Goal: Use online tool/utility: Utilize a website feature to perform a specific function

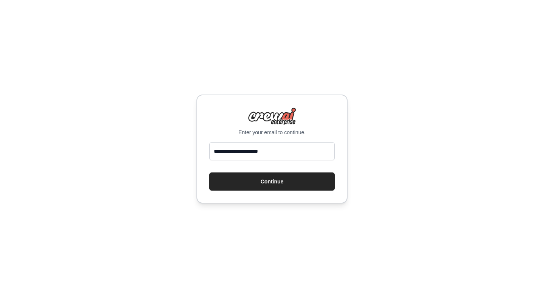
type input "**********"
click at [209, 172] on button "Continue" at bounding box center [271, 181] width 125 height 18
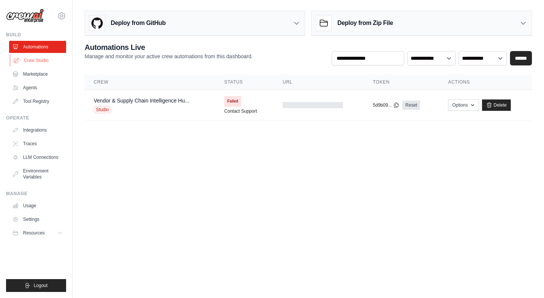
click at [49, 63] on link "Crew Studio" at bounding box center [38, 60] width 57 height 12
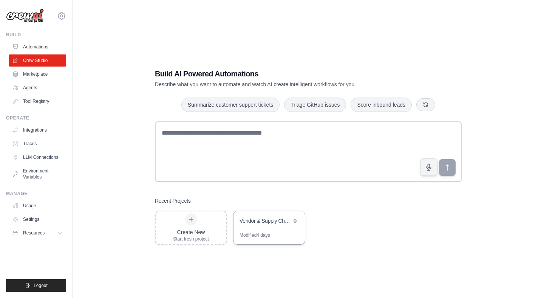
click at [268, 219] on div "Vendor & Supply Chain Intelligence Hub" at bounding box center [265, 221] width 52 height 8
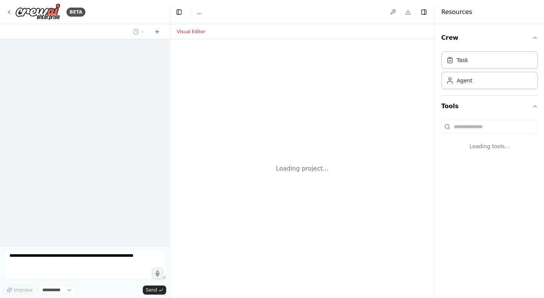
select select "****"
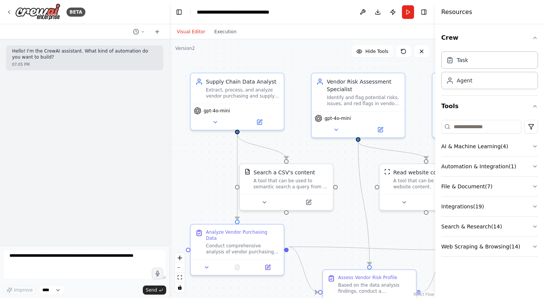
drag, startPoint x: 318, startPoint y: 72, endPoint x: 301, endPoint y: 68, distance: 16.9
click at [301, 68] on div ".deletable-edge-delete-btn { width: 20px; height: 20px; border: 0px solid #ffff…" at bounding box center [302, 168] width 266 height 258
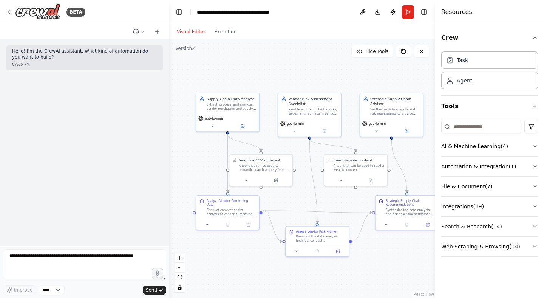
drag, startPoint x: 325, startPoint y: 203, endPoint x: 289, endPoint y: 198, distance: 36.5
click at [289, 199] on div ".deletable-edge-delete-btn { width: 20px; height: 20px; border: 0px solid #ffff…" at bounding box center [302, 168] width 266 height 258
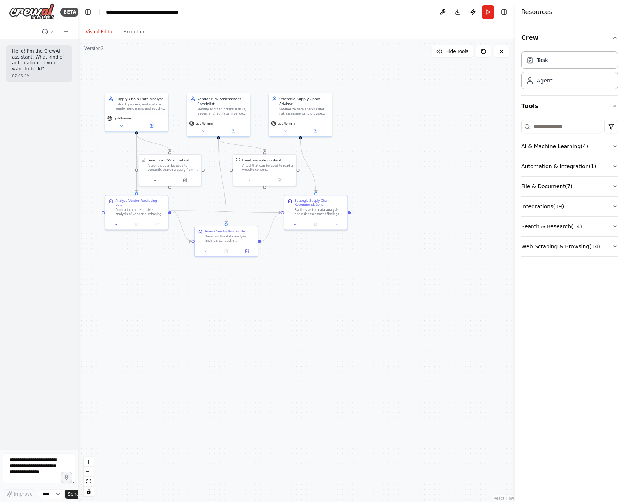
drag, startPoint x: 168, startPoint y: 130, endPoint x: 0, endPoint y: 92, distance: 172.4
click at [0, 92] on div "BETA Hello! I'm the CrewAI assistant. What kind of automation do you want to bu…" at bounding box center [39, 251] width 78 height 502
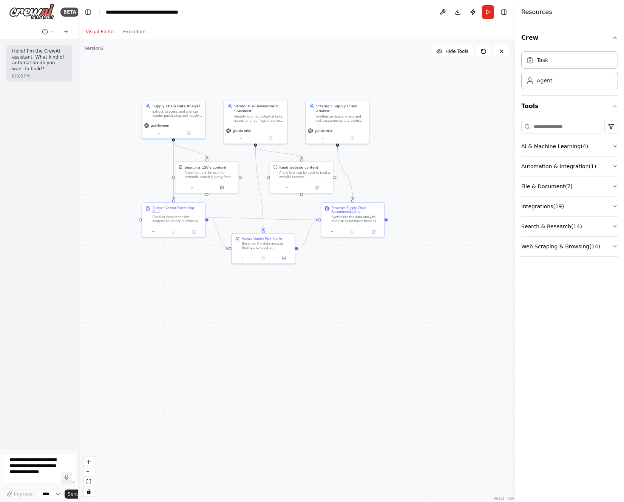
drag, startPoint x: 198, startPoint y: 53, endPoint x: 240, endPoint y: 62, distance: 43.3
click at [239, 62] on div ".deletable-edge-delete-btn { width: 20px; height: 20px; border: 0px solid #ffff…" at bounding box center [296, 270] width 437 height 462
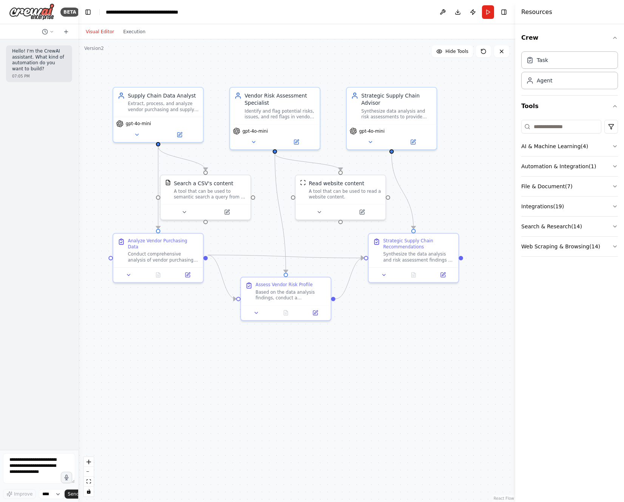
drag, startPoint x: 207, startPoint y: 75, endPoint x: 208, endPoint y: 82, distance: 7.2
click at [208, 82] on div ".deletable-edge-delete-btn { width: 20px; height: 20px; border: 0px solid #ffff…" at bounding box center [296, 270] width 437 height 462
